Goal: Transaction & Acquisition: Purchase product/service

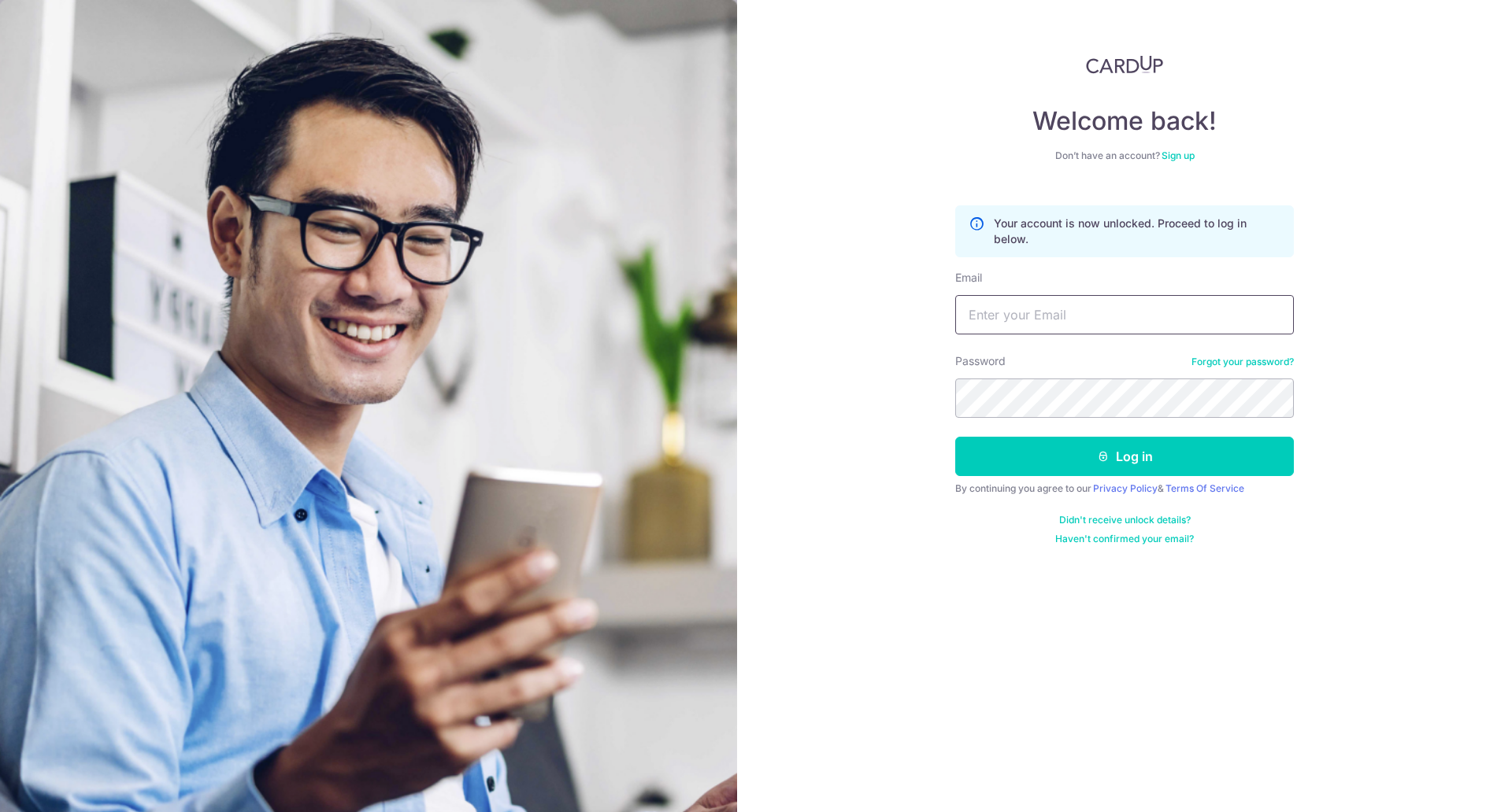
click at [1041, 322] on input "Email" at bounding box center [1124, 314] width 338 height 39
type input "lwcs95@ymail.com"
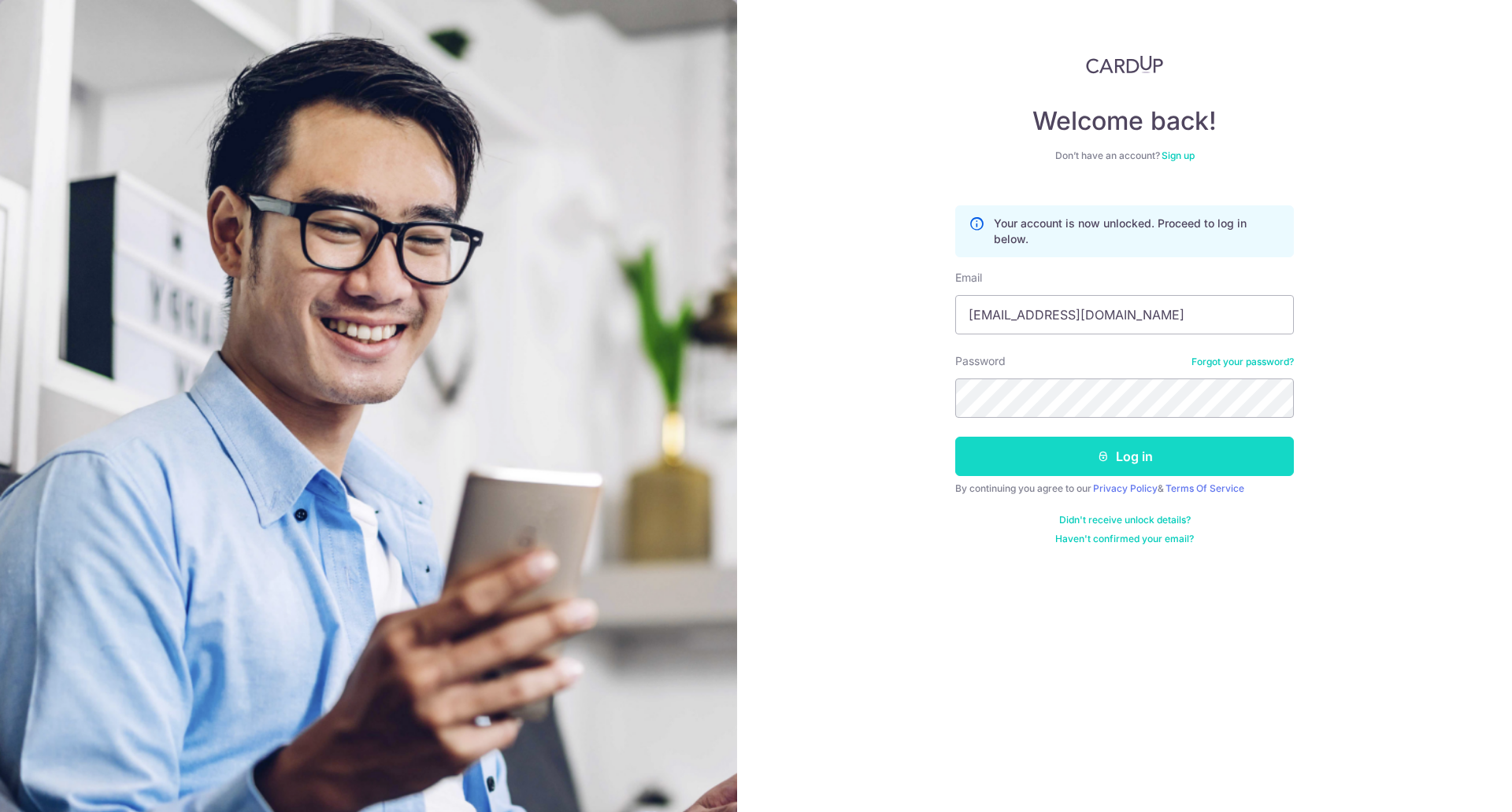
click at [1087, 454] on button "Log in" at bounding box center [1124, 456] width 338 height 39
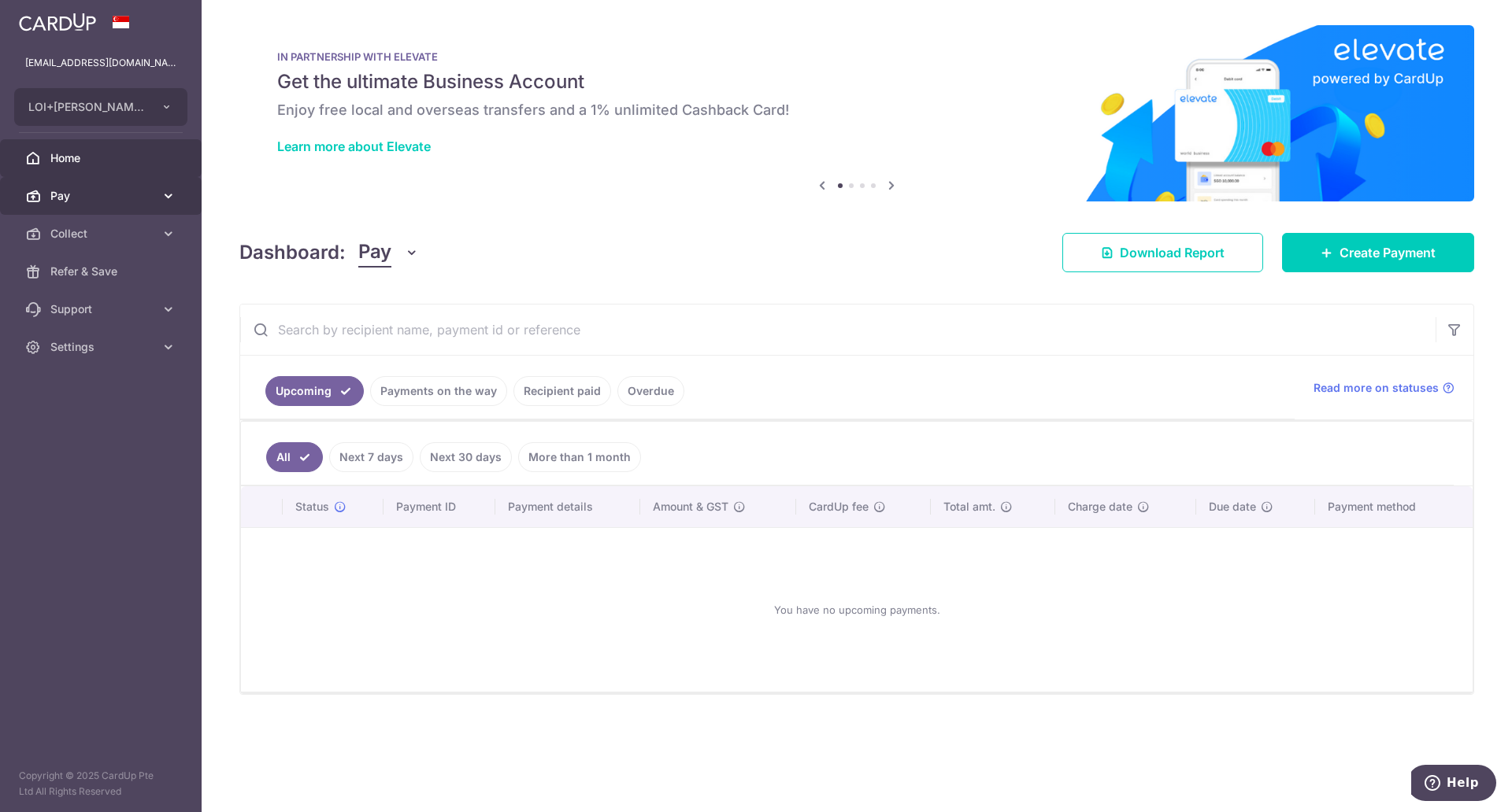
click at [61, 200] on span "Pay" at bounding box center [102, 196] width 104 height 15
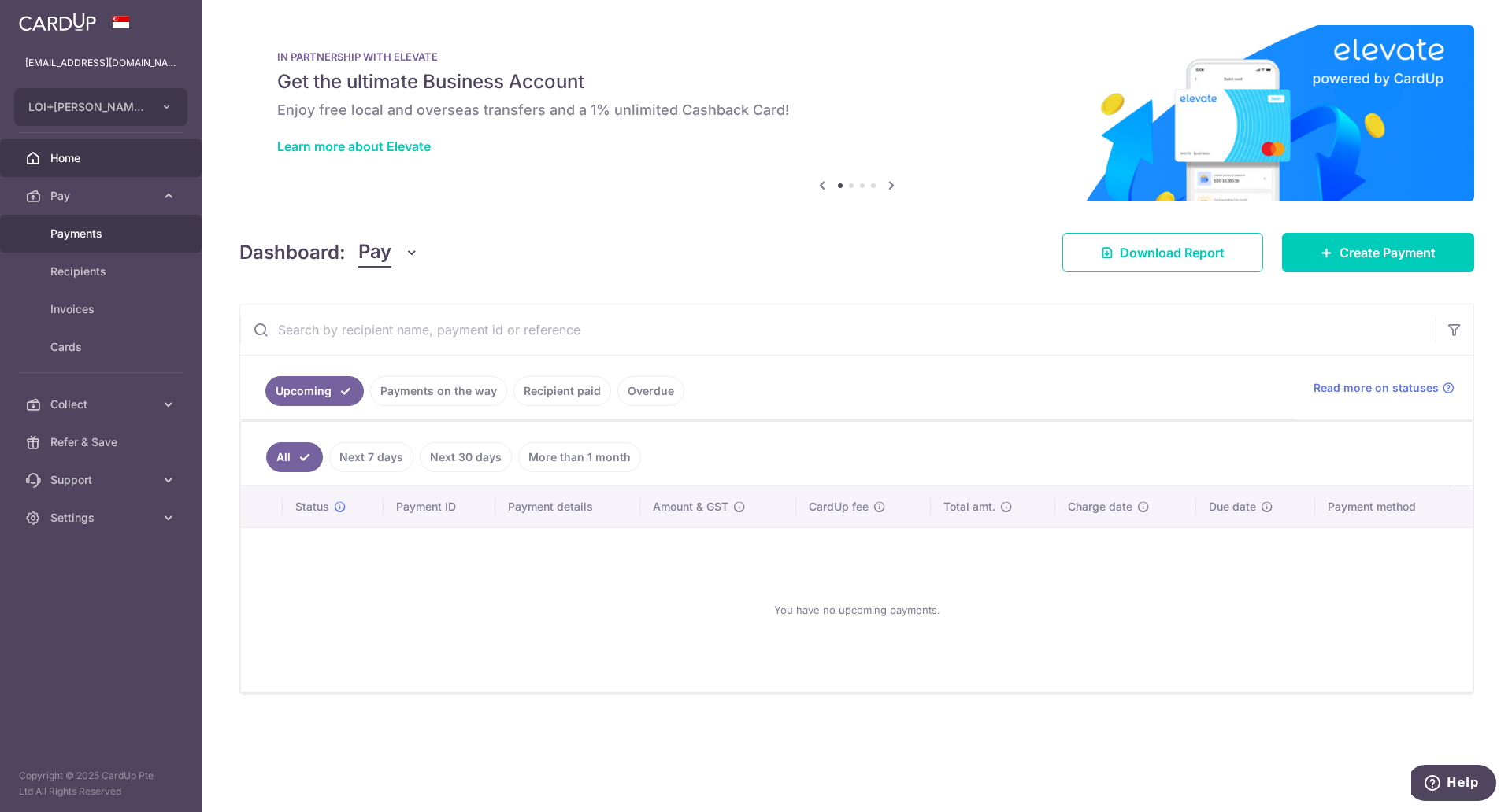
click at [75, 231] on span "Payments" at bounding box center [102, 233] width 104 height 15
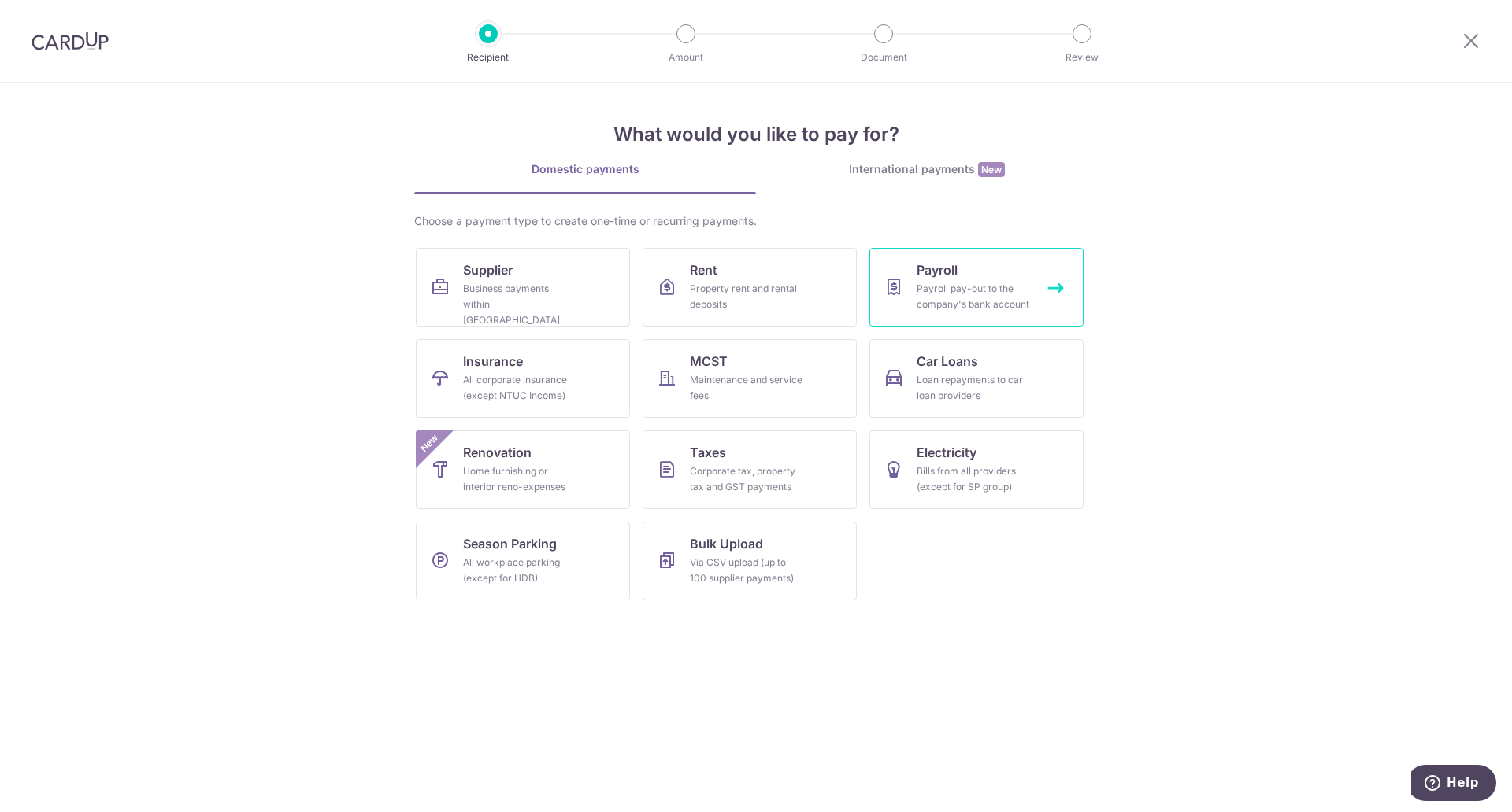
click at [969, 281] on div "Payroll pay-out to the company's bank account" at bounding box center [973, 297] width 114 height 32
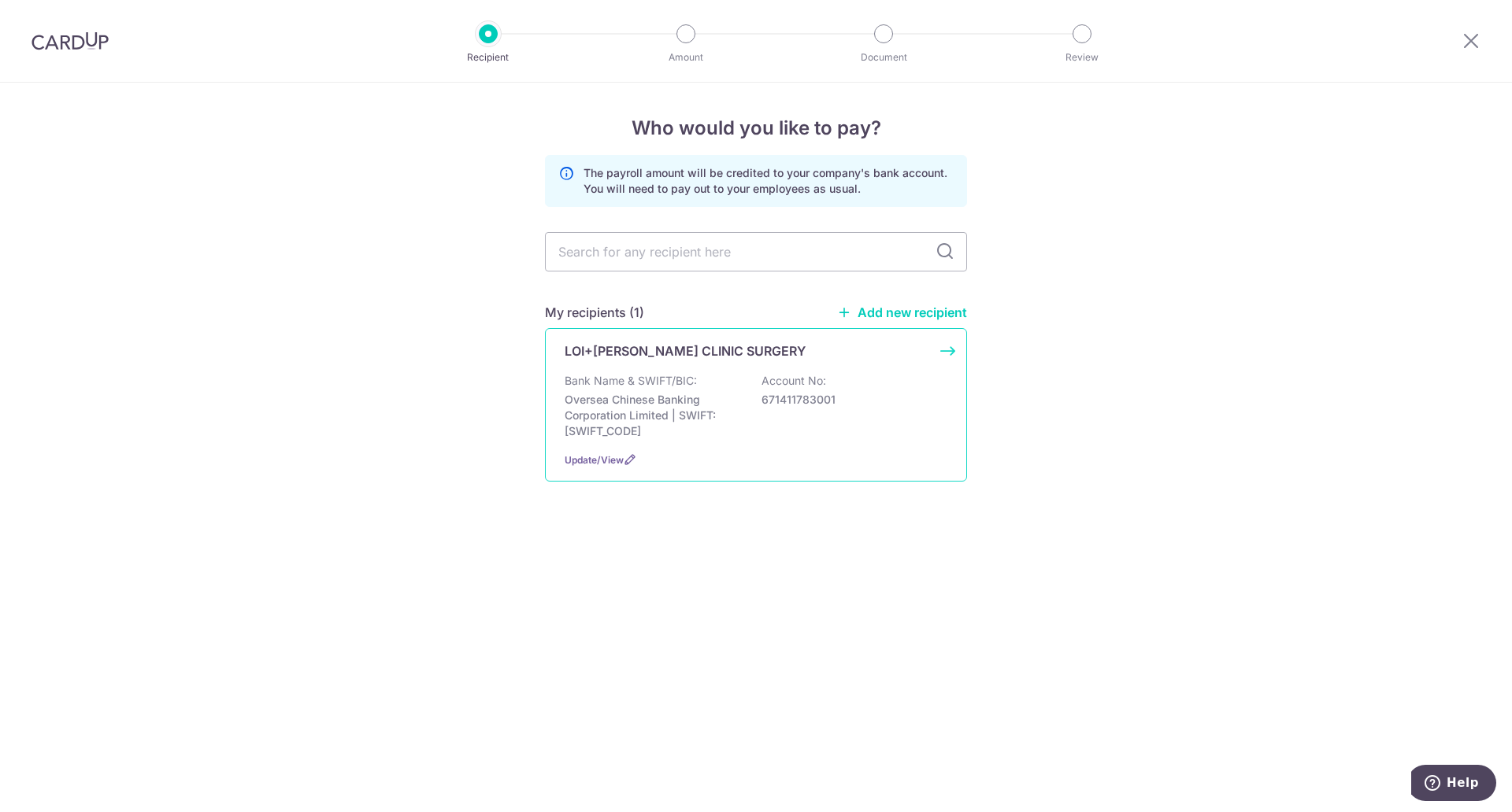
click at [615, 398] on p "Oversea Chinese Banking Corporation Limited | SWIFT: OCBCSGSGXXX" at bounding box center [652, 415] width 176 height 47
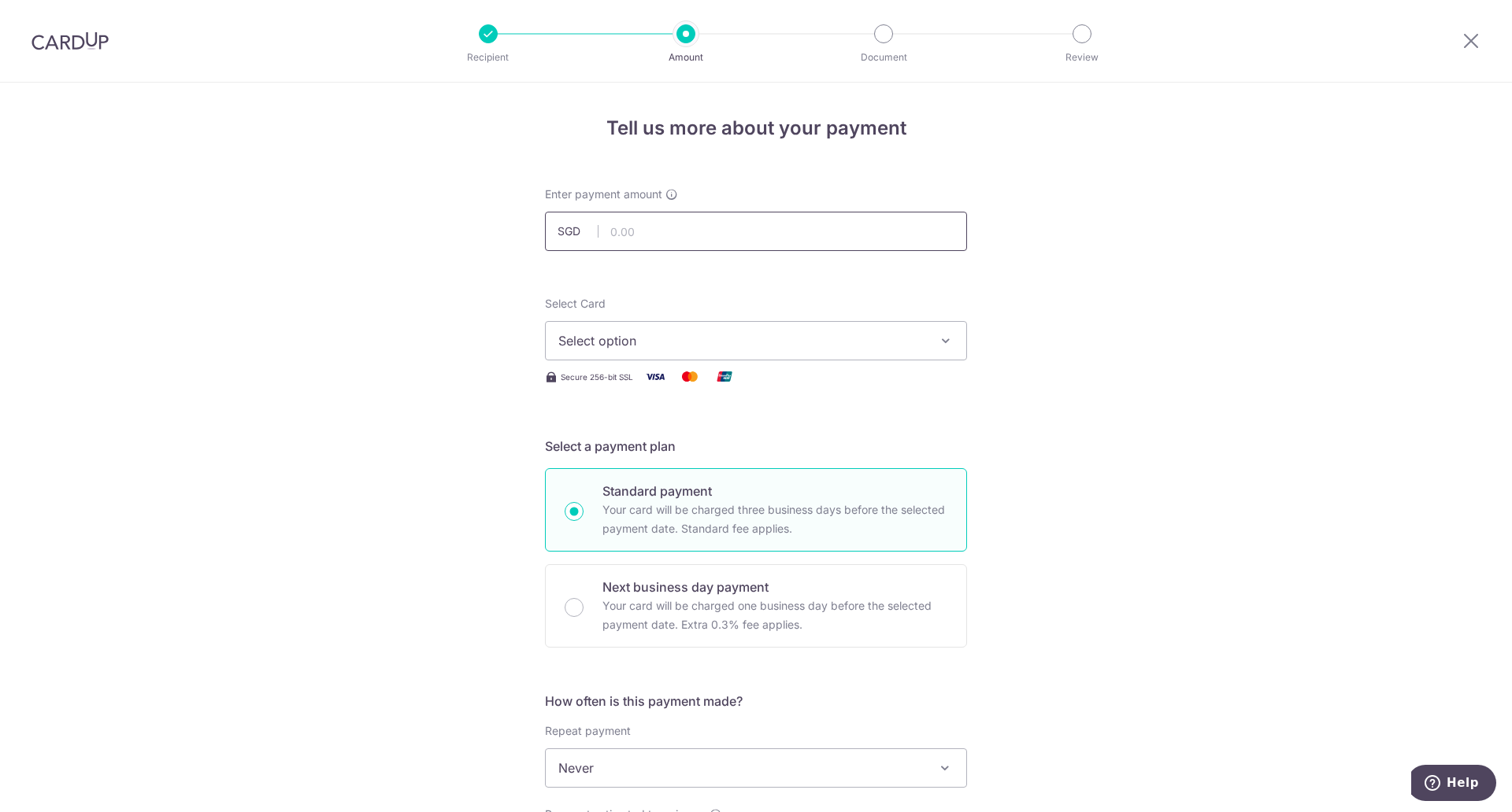
click at [772, 239] on input "text" at bounding box center [756, 231] width 422 height 39
drag, startPoint x: 1464, startPoint y: 39, endPoint x: 824, endPoint y: 120, distance: 645.1
click at [1464, 39] on icon at bounding box center [1471, 40] width 19 height 19
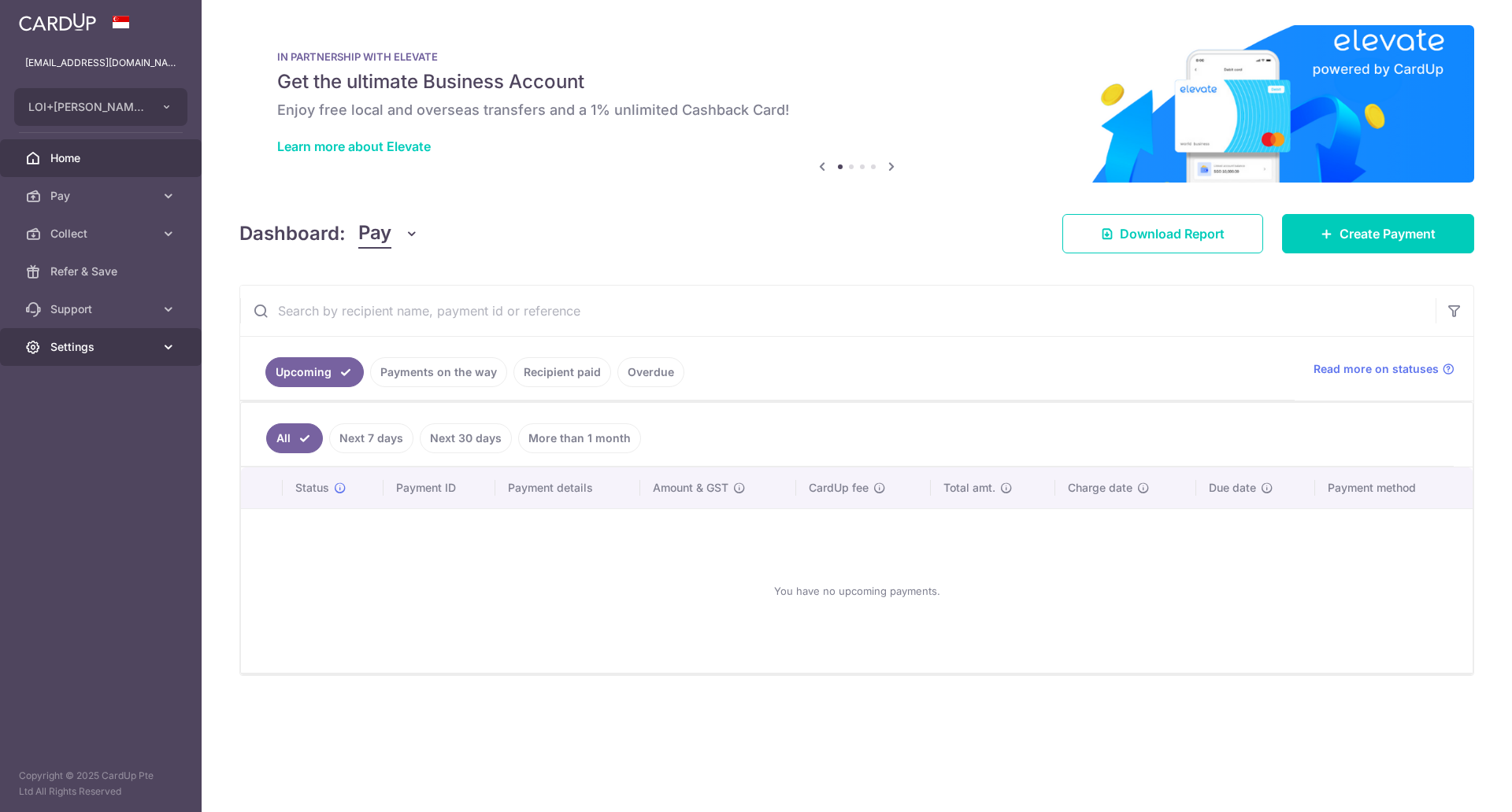
click at [72, 353] on span "Settings" at bounding box center [102, 347] width 104 height 15
click at [59, 412] on link "Logout" at bounding box center [100, 422] width 201 height 38
